Goal: Task Accomplishment & Management: Complete application form

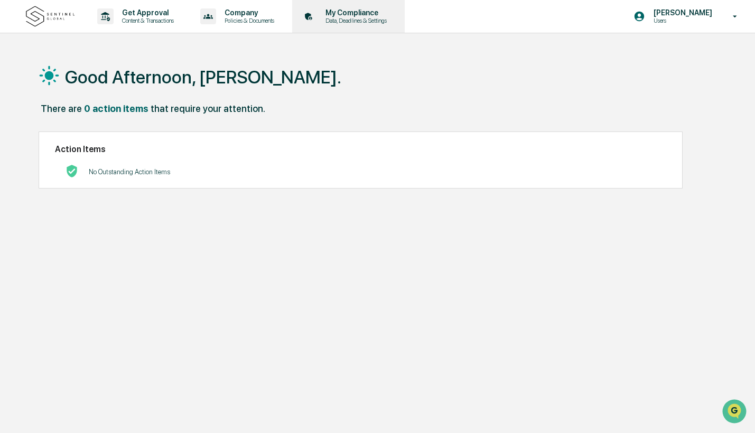
click at [389, 16] on p "My Compliance" at bounding box center [354, 12] width 75 height 8
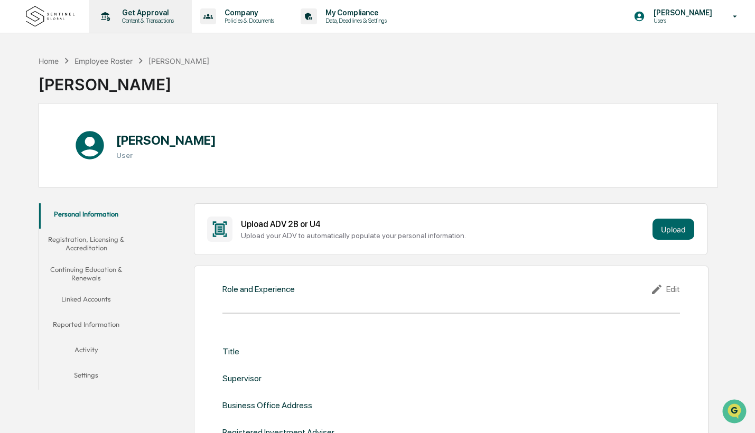
click at [161, 10] on p "Get Approval" at bounding box center [147, 12] width 66 height 8
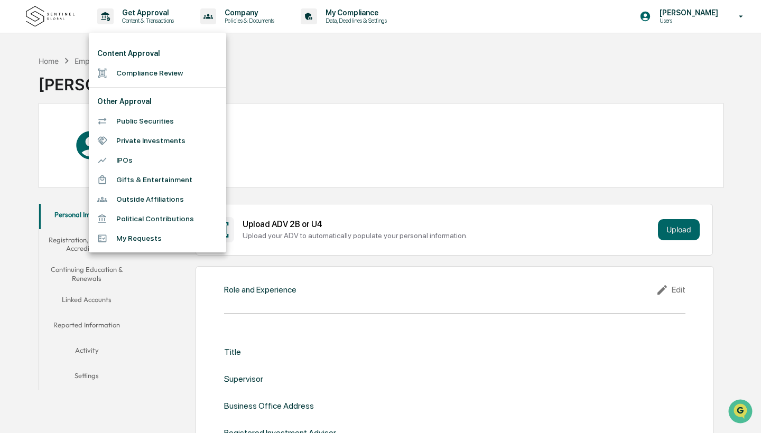
click at [4, 305] on div at bounding box center [380, 216] width 761 height 433
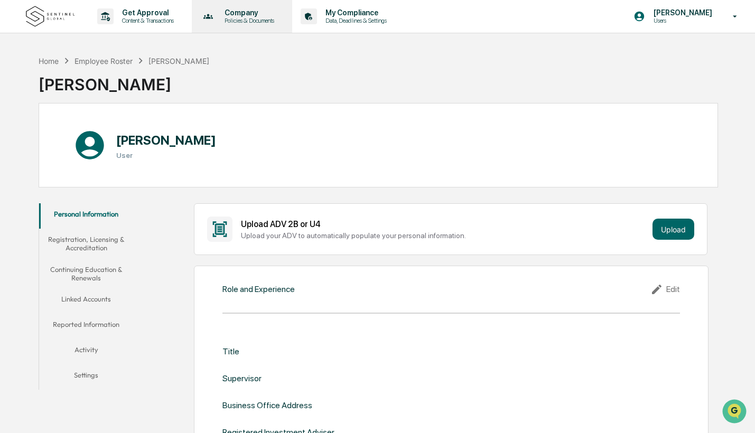
click at [254, 21] on p "Policies & Documents" at bounding box center [247, 20] width 63 height 7
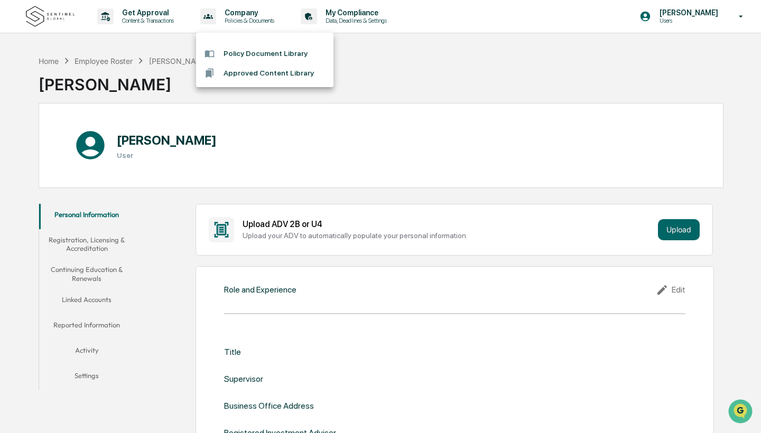
click at [367, 18] on div at bounding box center [380, 216] width 761 height 433
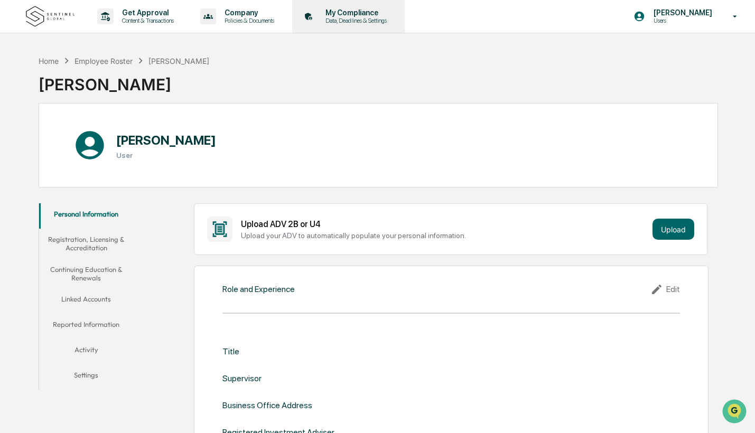
click at [368, 18] on p "Data, Deadlines & Settings" at bounding box center [354, 20] width 75 height 7
click at [89, 273] on button "Continuing Education & Renewals" at bounding box center [86, 274] width 95 height 30
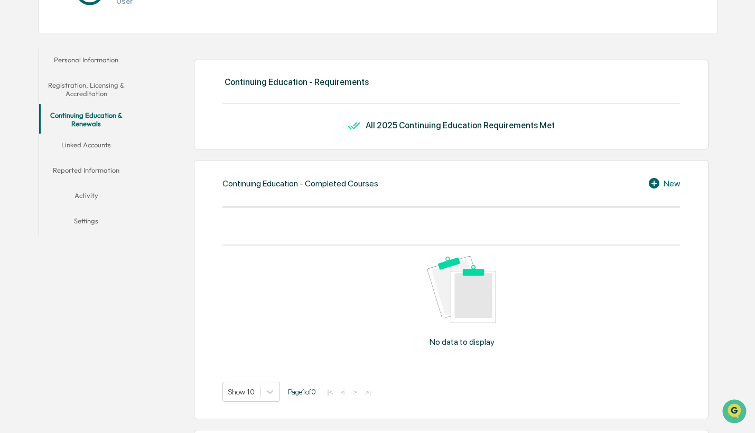
scroll to position [75, 0]
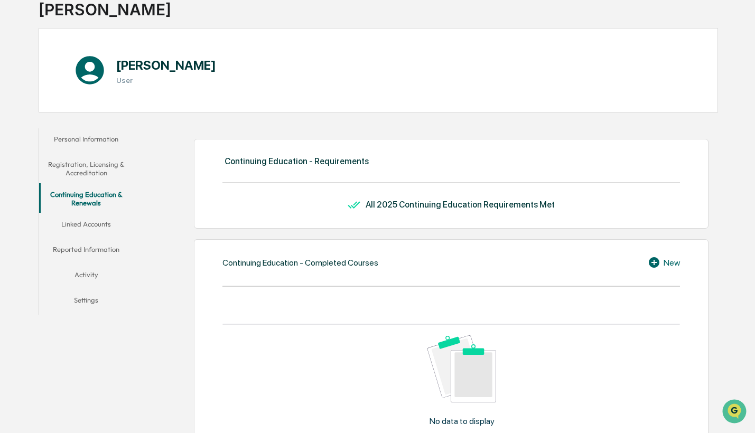
click at [667, 267] on div "New" at bounding box center [664, 262] width 32 height 13
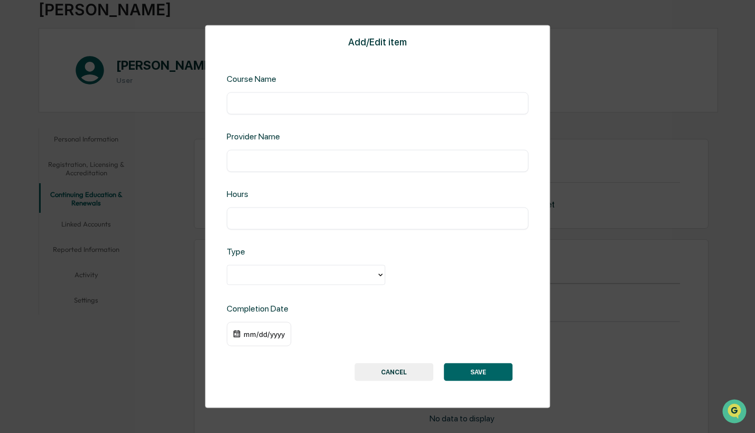
click at [362, 111] on div "​" at bounding box center [378, 103] width 302 height 22
click at [362, 105] on input "text" at bounding box center [378, 103] width 286 height 11
type input "**********"
drag, startPoint x: 327, startPoint y: 108, endPoint x: 216, endPoint y: 106, distance: 111.0
click at [216, 106] on div "**********" at bounding box center [378, 216] width 346 height 383
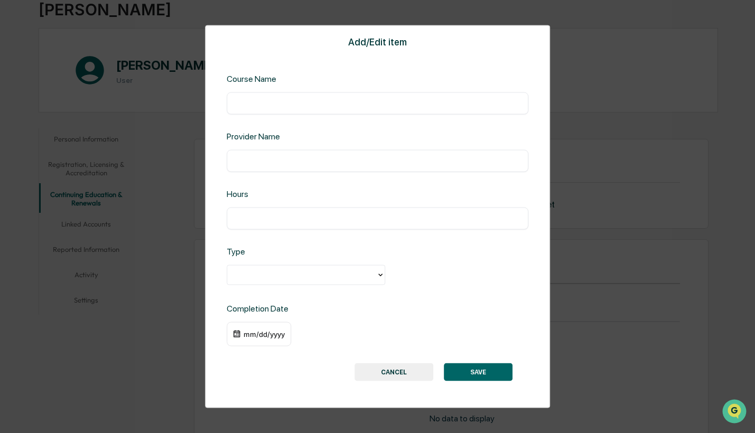
click at [272, 153] on div "​" at bounding box center [378, 161] width 302 height 22
click at [271, 159] on input "text" at bounding box center [378, 161] width 286 height 11
paste input "**********"
type input "**********"
click at [292, 111] on div "​" at bounding box center [378, 103] width 302 height 22
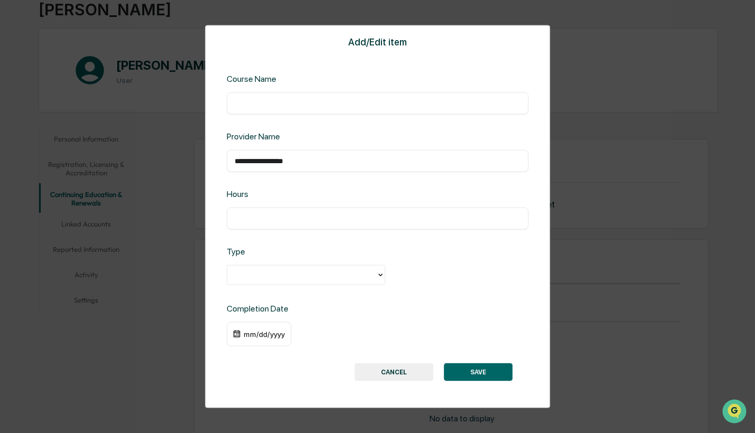
click at [292, 106] on input "text" at bounding box center [378, 103] width 286 height 11
type input "**********"
click at [295, 188] on div "**********" at bounding box center [378, 216] width 346 height 383
click at [286, 218] on input "text" at bounding box center [378, 218] width 286 height 11
type input "*"
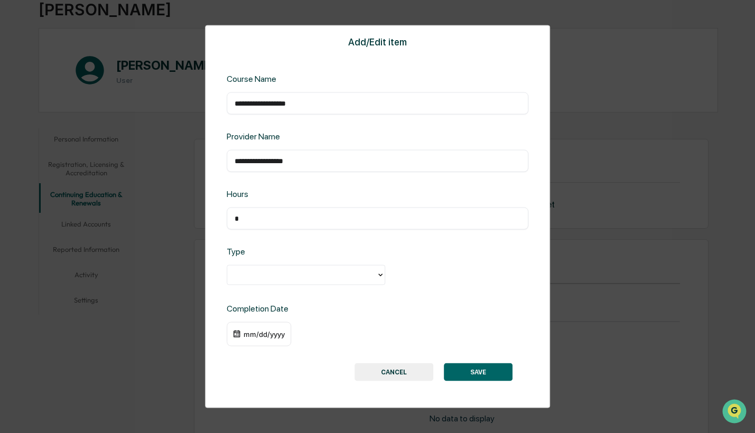
click at [306, 247] on div "Type" at bounding box center [295, 252] width 136 height 10
click at [304, 274] on div at bounding box center [301, 275] width 138 height 12
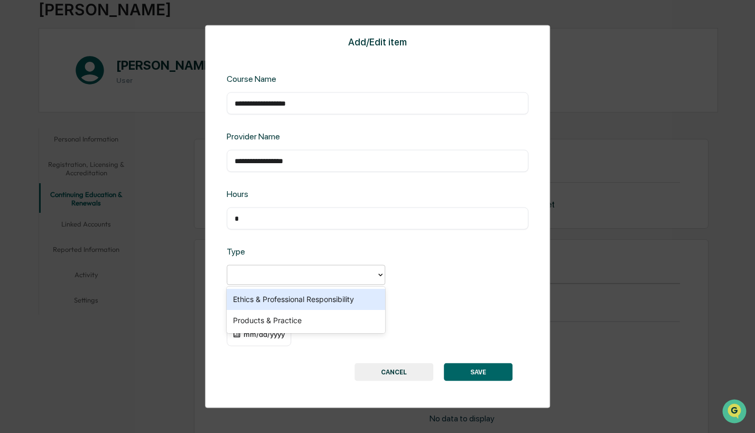
click at [309, 305] on div "Ethics & Professional Responsibility" at bounding box center [306, 299] width 159 height 21
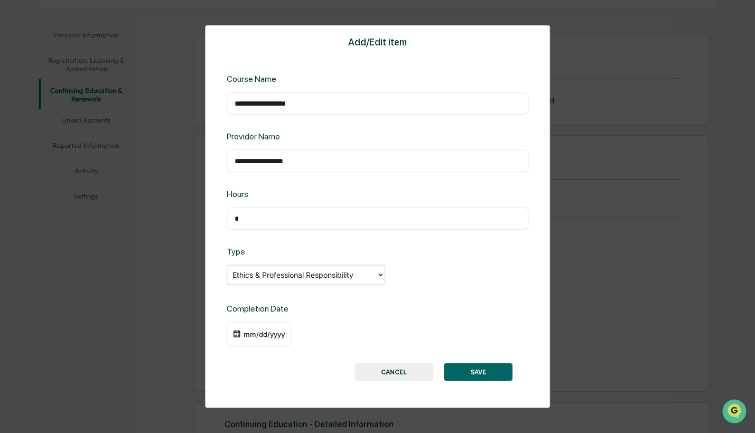
scroll to position [186, 0]
click at [320, 267] on div "Ethics & Professional Responsibility" at bounding box center [301, 275] width 149 height 16
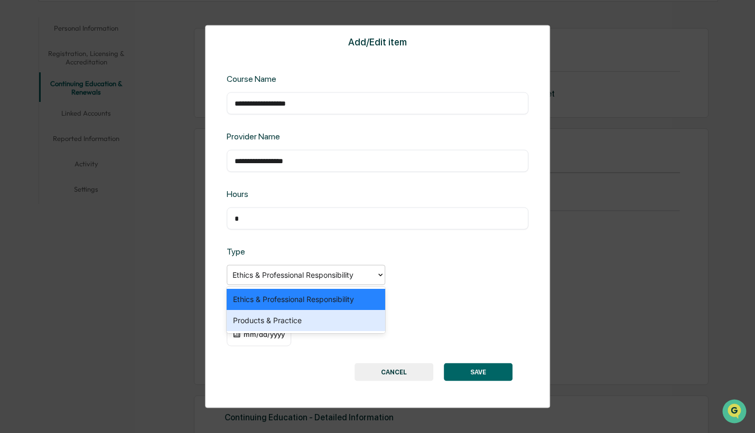
click at [287, 367] on div "SAVE CANCEL" at bounding box center [378, 372] width 271 height 18
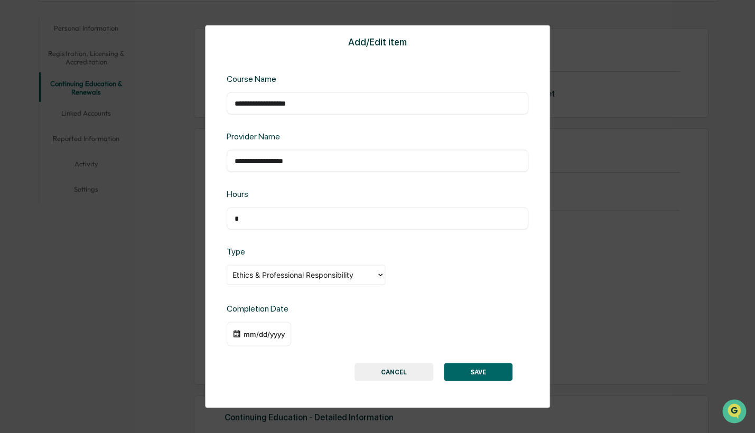
scroll to position [89, 0]
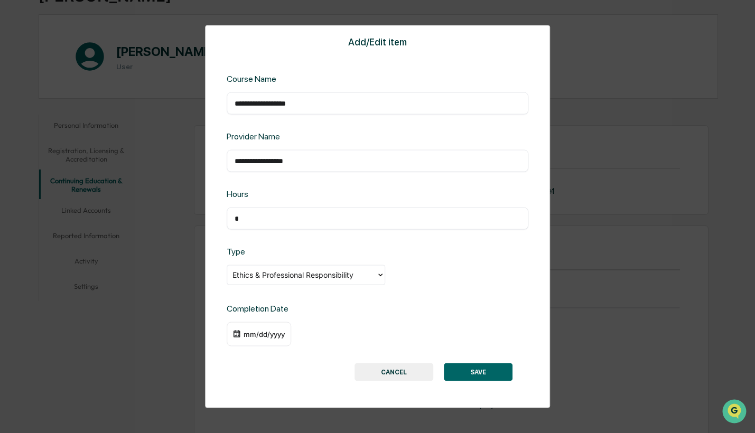
click at [412, 375] on button "CANCEL" at bounding box center [394, 372] width 79 height 18
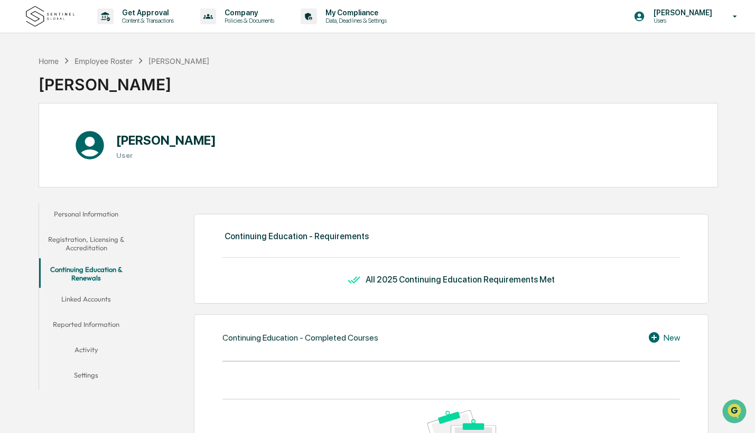
scroll to position [0, 0]
click at [152, 22] on p "Content & Transactions" at bounding box center [147, 20] width 66 height 7
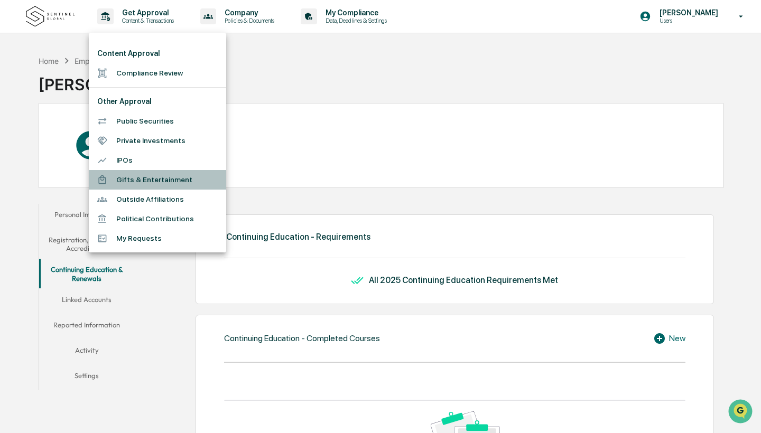
click at [153, 180] on li "Gifts & Entertainment" at bounding box center [157, 180] width 137 height 20
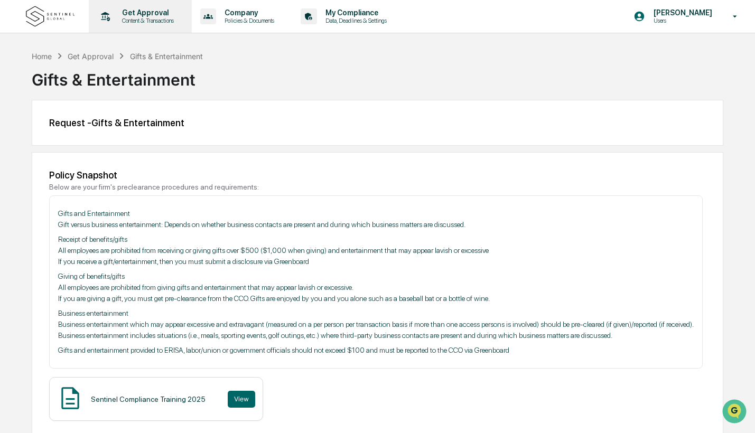
click at [132, 11] on p "Get Approval" at bounding box center [147, 12] width 66 height 8
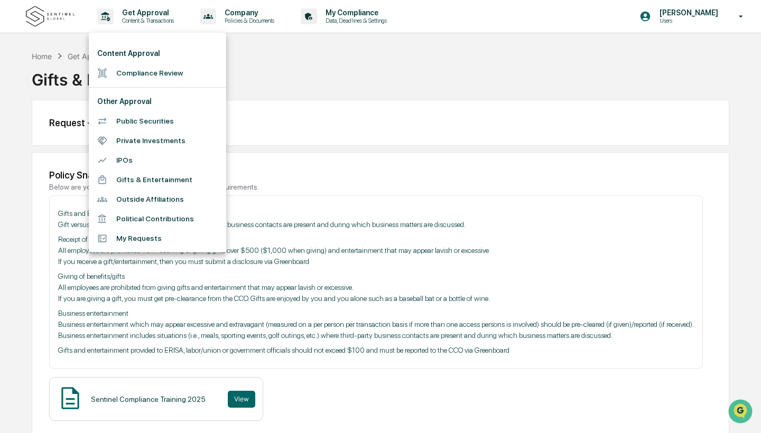
click at [143, 75] on li "Compliance Review" at bounding box center [157, 73] width 137 height 20
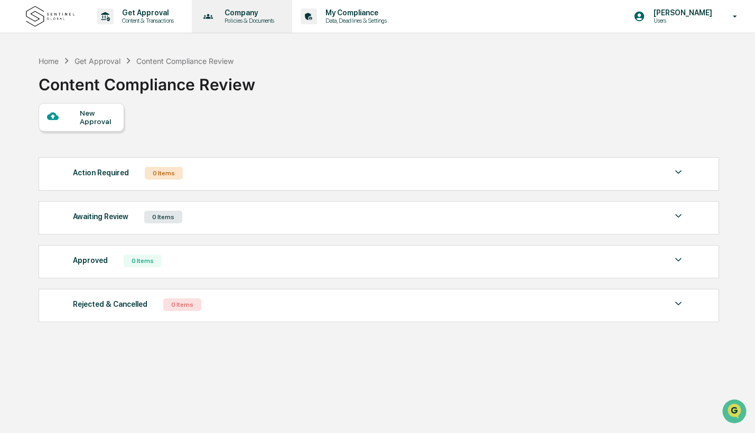
click at [230, 18] on p "Policies & Documents" at bounding box center [247, 20] width 63 height 7
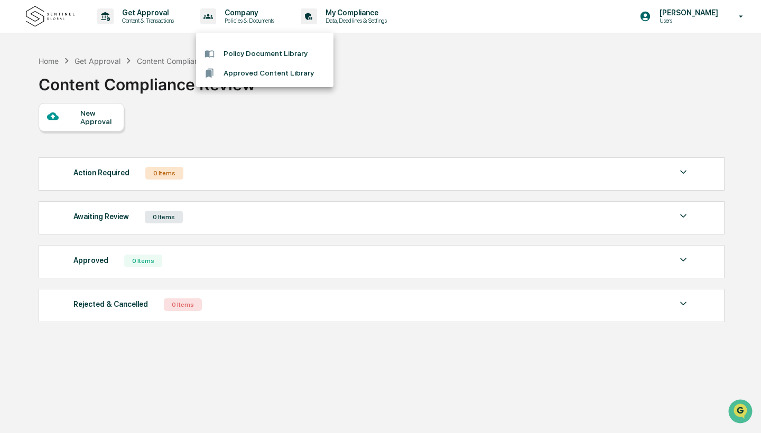
click at [356, 18] on div at bounding box center [380, 216] width 761 height 433
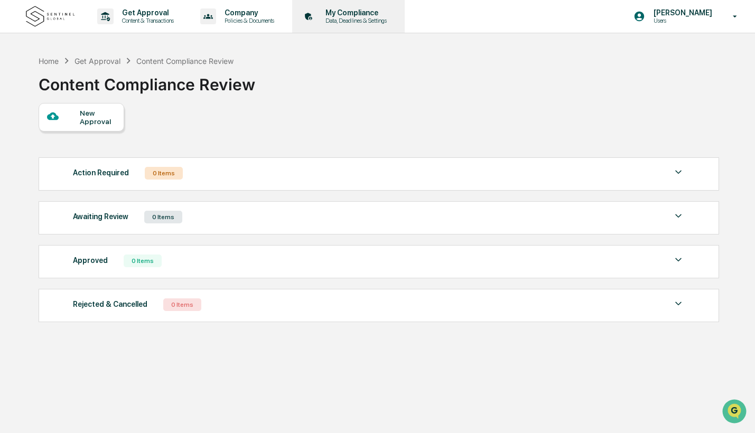
click at [365, 18] on p "Data, Deadlines & Settings" at bounding box center [354, 20] width 75 height 7
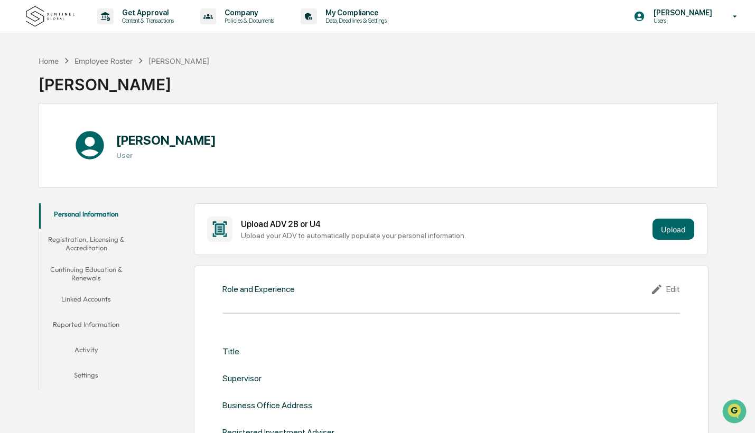
click at [92, 352] on button "Activity" at bounding box center [86, 351] width 95 height 25
